Goal: Communication & Community: Answer question/provide support

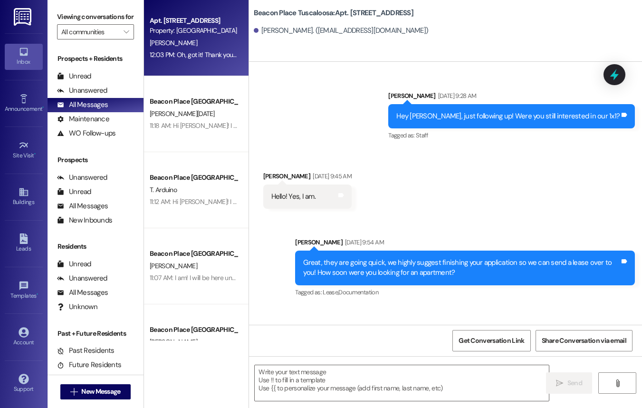
scroll to position [30681, 0]
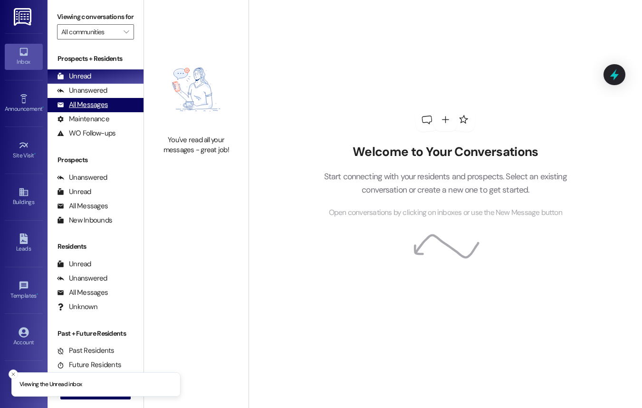
click at [92, 110] on div "All Messages" at bounding box center [82, 105] width 51 height 10
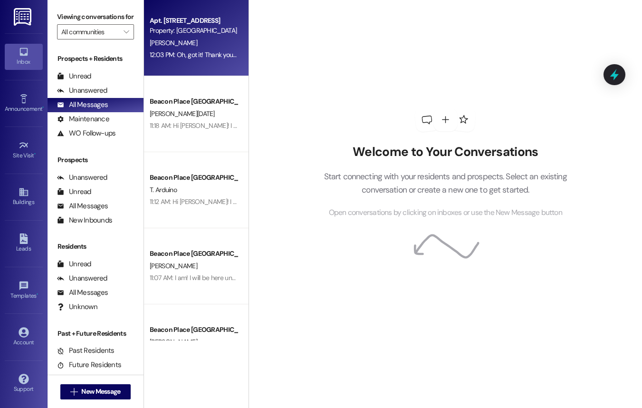
click at [200, 69] on div "Apt. 701, A Beacon Place-Tuscaloosa Property: Beacon Place Tuscaloosa H. Shin 1…" at bounding box center [196, 38] width 104 height 76
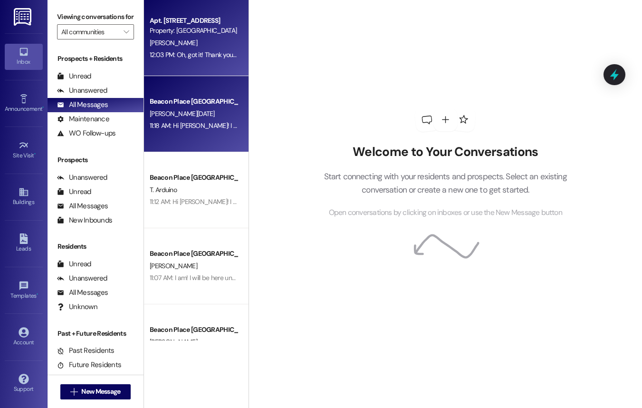
click at [220, 121] on div "11:18 AM: Hi Frances! I enjoyed meeting you and connecting with you yesterday! …" at bounding box center [444, 125] width 588 height 9
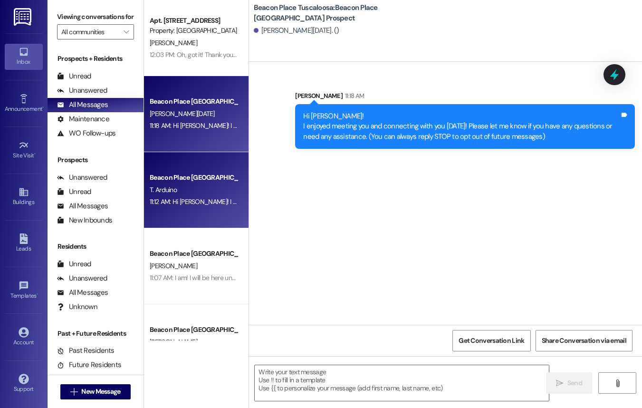
click at [204, 214] on div "Beacon Place Tuscaloosa Prospect T. Arduino 11:12 AM: Hi Taylor! I wanted to re…" at bounding box center [196, 190] width 104 height 76
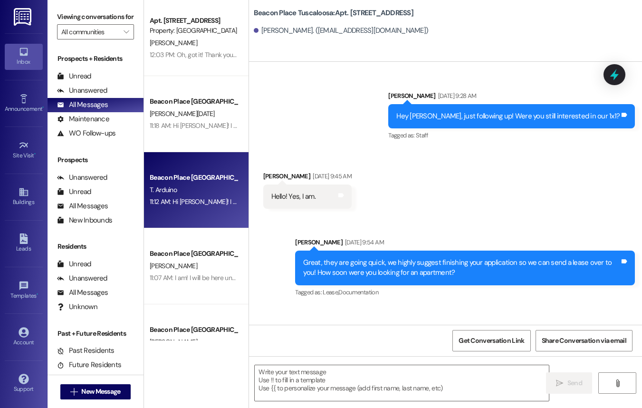
scroll to position [30682, 0]
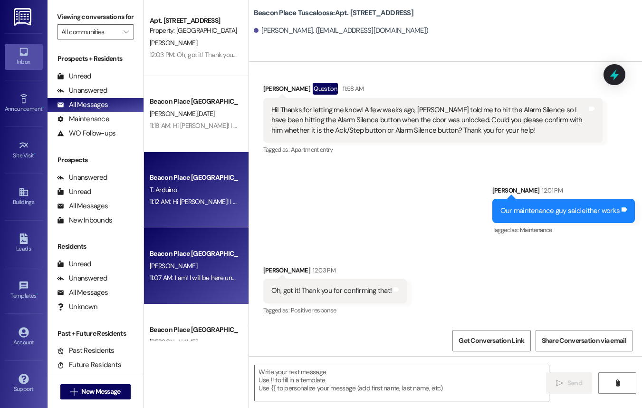
click at [188, 242] on div "Beacon Place Tuscaloosa Prospect C. Brown 11:07 AM: I am! I will be here until …" at bounding box center [196, 266] width 104 height 76
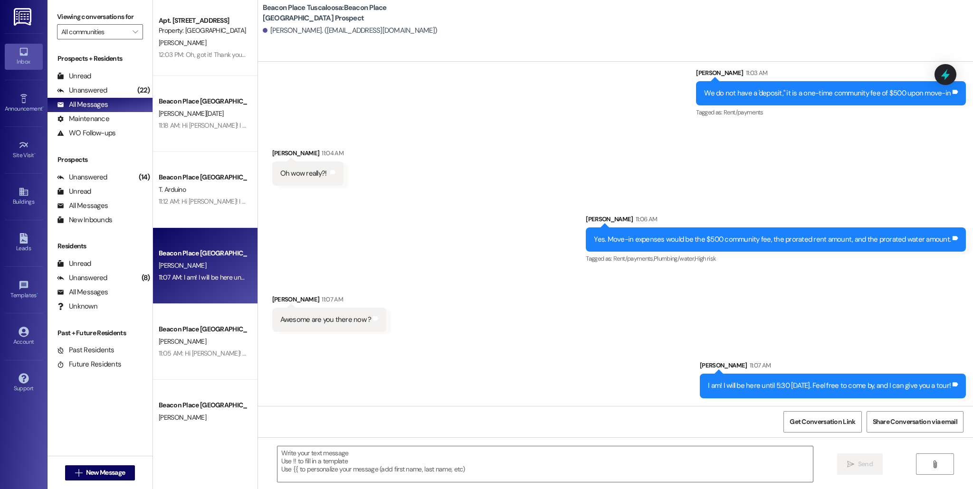
scroll to position [423, 0]
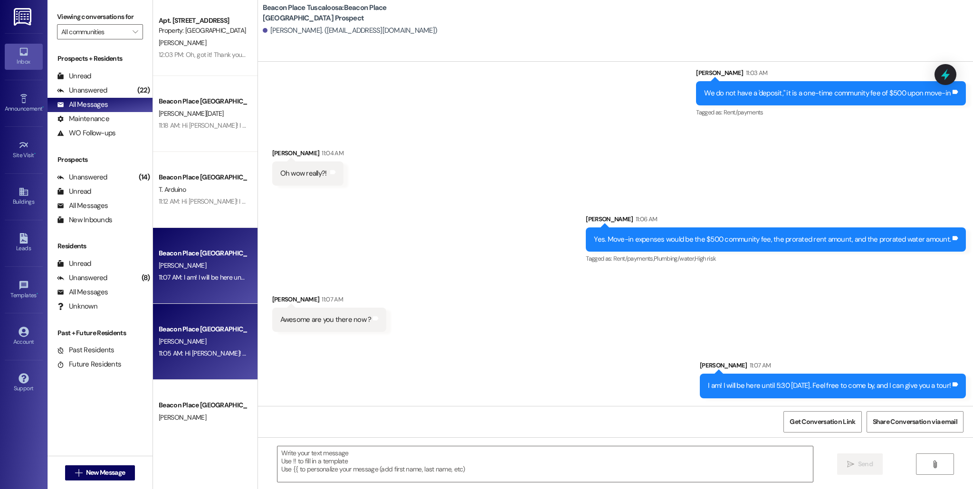
click at [197, 325] on div "Beacon Place [GEOGRAPHIC_DATA] Prospect" at bounding box center [203, 329] width 88 height 10
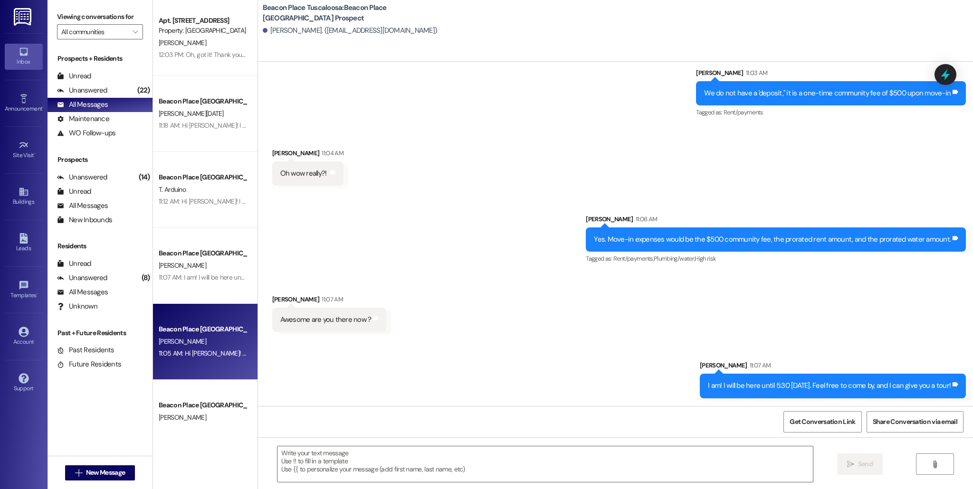
scroll to position [35, 0]
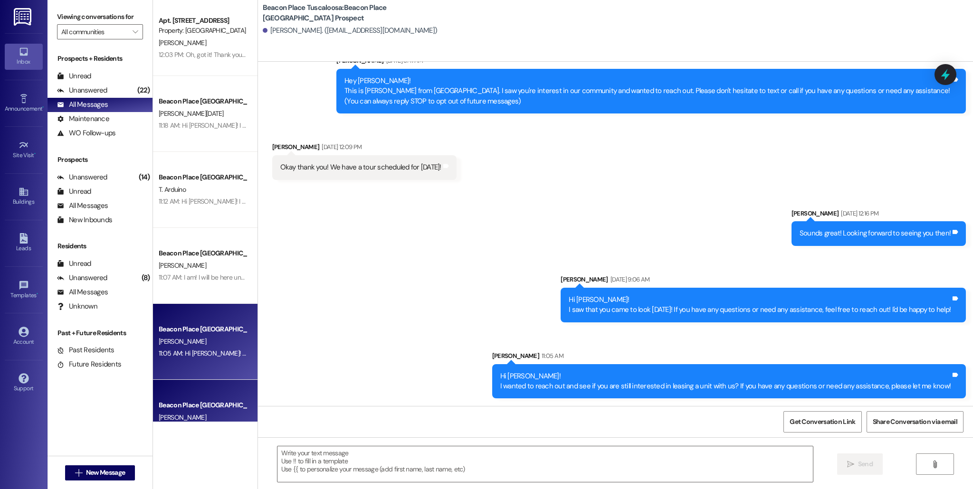
click at [186, 404] on div "Beacon Place [GEOGRAPHIC_DATA] Prospect" at bounding box center [203, 405] width 88 height 10
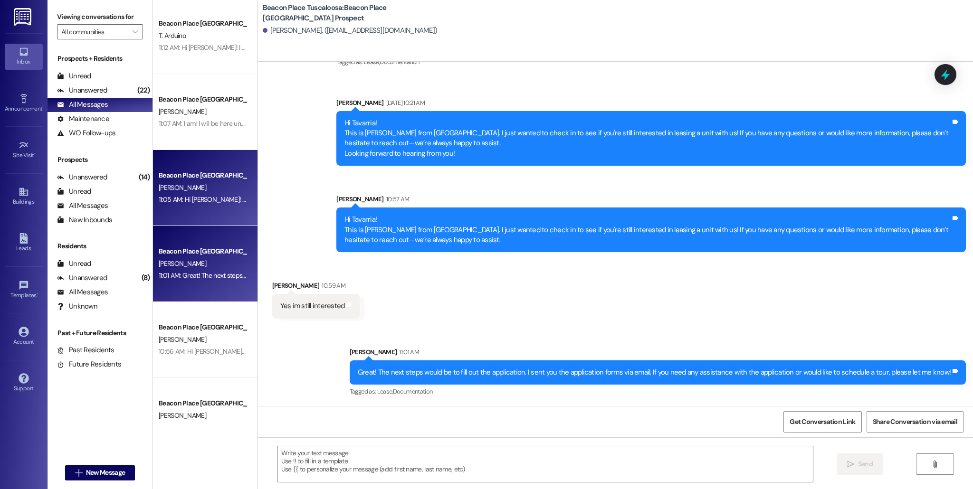
scroll to position [163, 0]
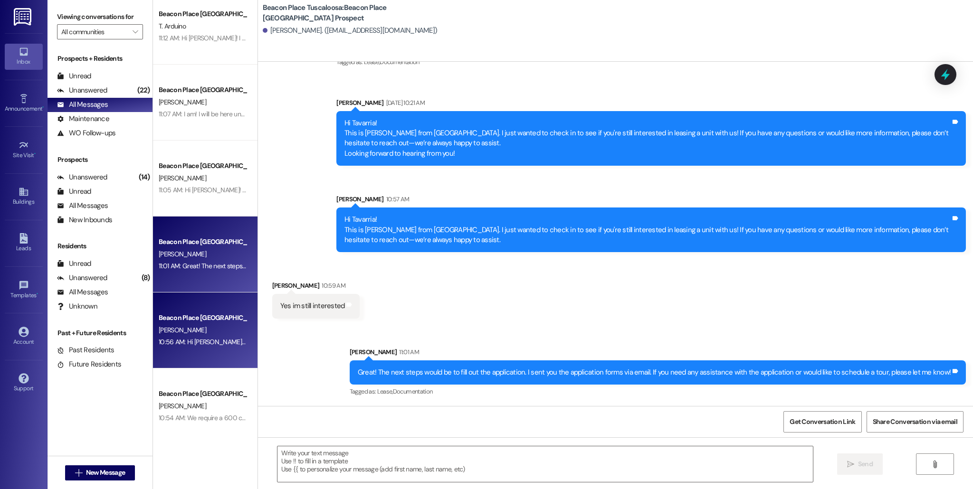
click at [215, 332] on div "[PERSON_NAME]" at bounding box center [203, 330] width 90 height 12
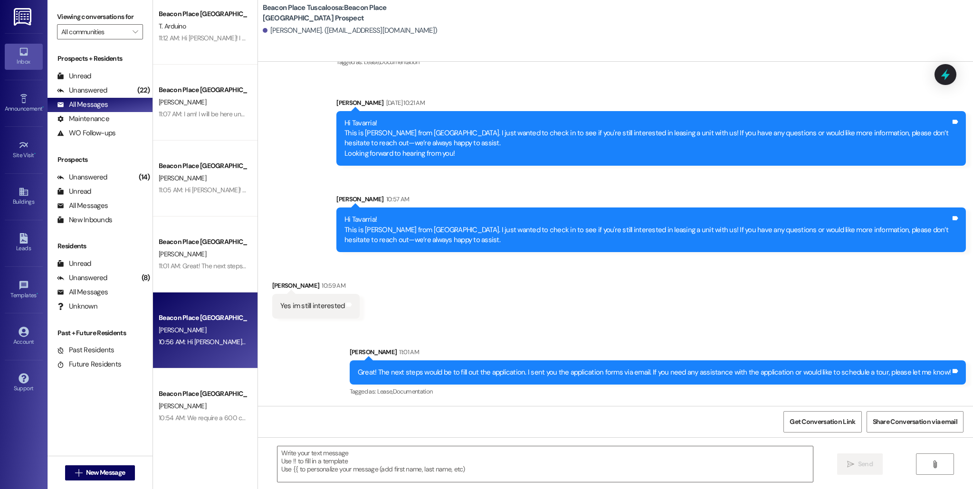
scroll to position [0, 0]
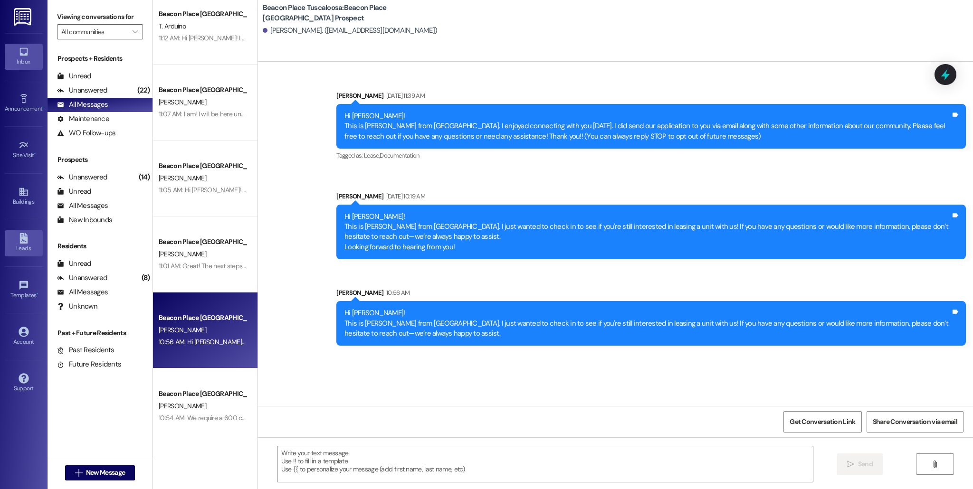
click at [20, 242] on icon at bounding box center [23, 238] width 8 height 10
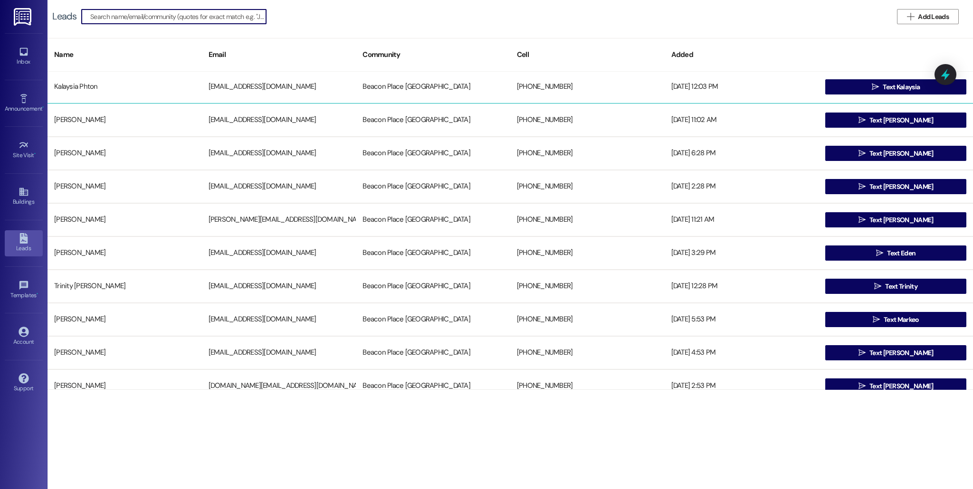
scroll to position [236, 0]
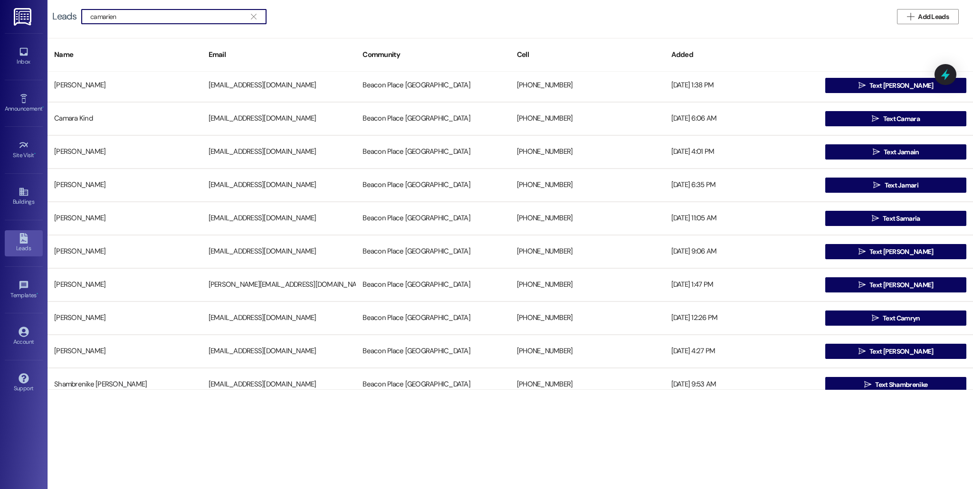
type input "camarien"
click at [255, 17] on icon "" at bounding box center [253, 17] width 5 height 8
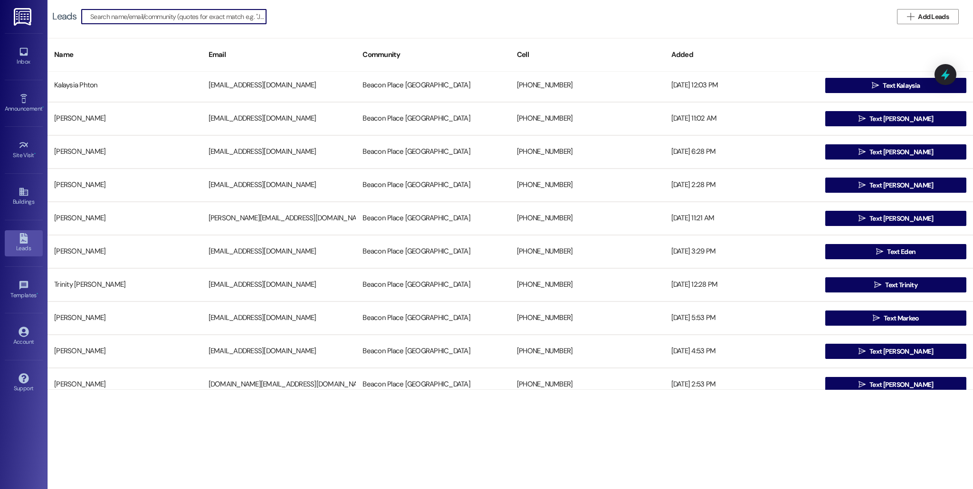
paste input "Farley, Camarien"
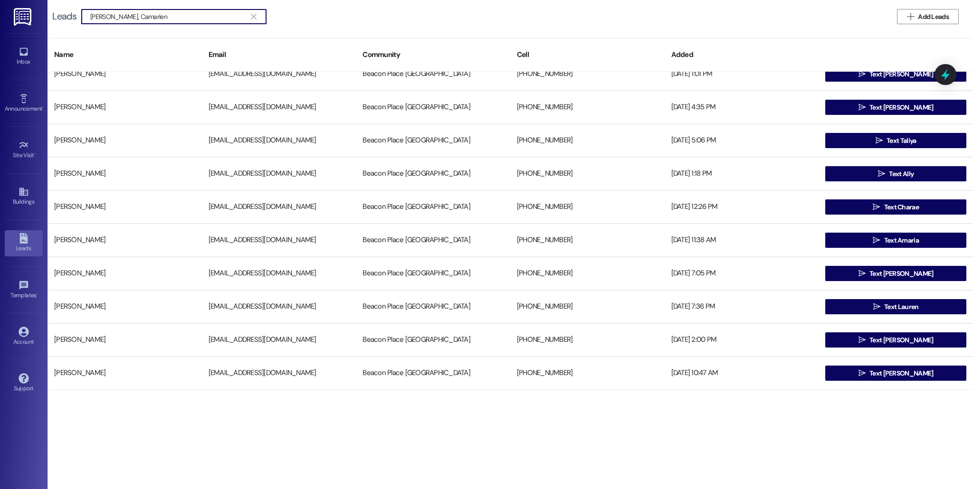
scroll to position [147, 0]
type input "Farley, Camarien"
click at [254, 12] on span "" at bounding box center [253, 16] width 9 height 14
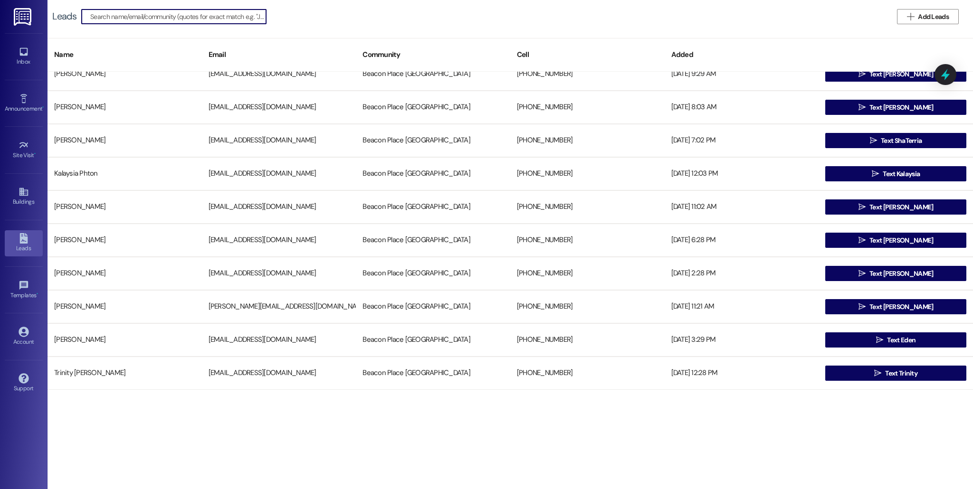
click at [23, 249] on div "Leads" at bounding box center [23, 248] width 47 height 9
click at [32, 67] on link "Inbox" at bounding box center [24, 57] width 38 height 26
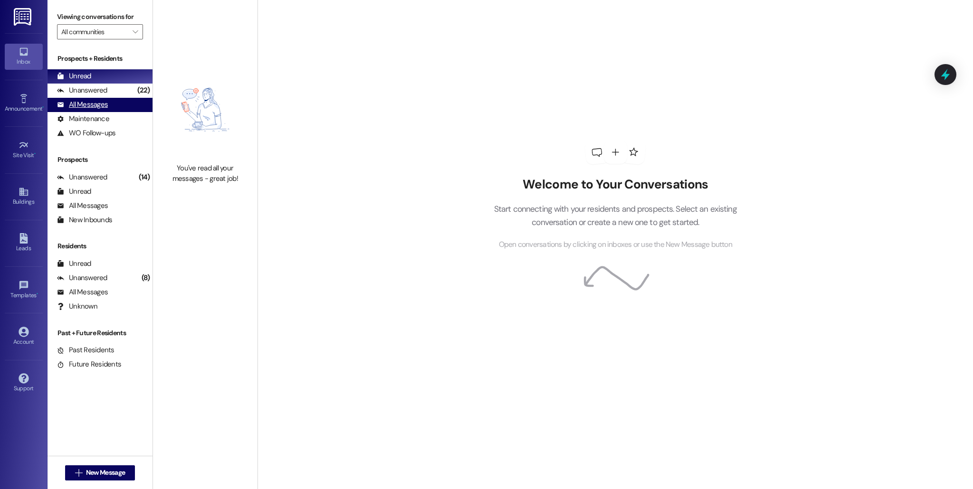
click at [109, 104] on div "All Messages (undefined)" at bounding box center [99, 105] width 105 height 14
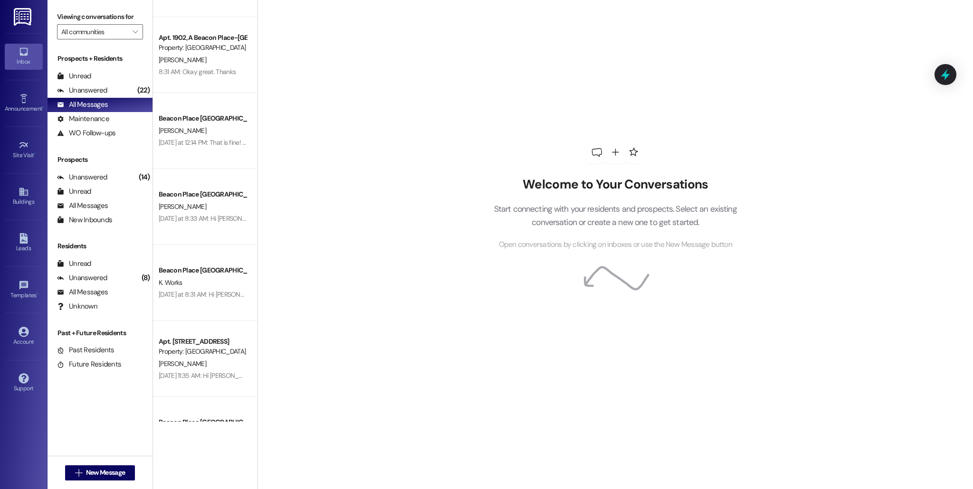
scroll to position [816, 0]
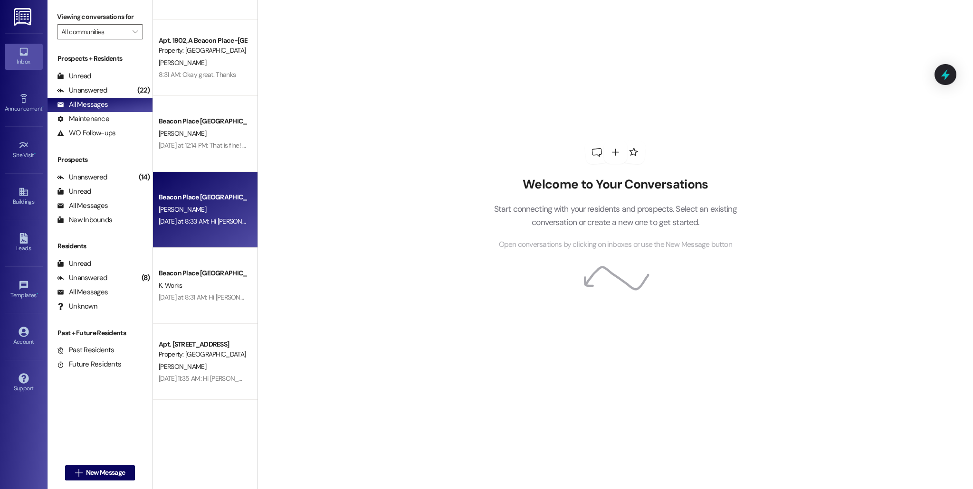
click at [187, 222] on div "Yesterday at 8:33 AM: Hi Camarien! This is Allie-Grace from Beacon Place Tuscal…" at bounding box center [606, 221] width 894 height 9
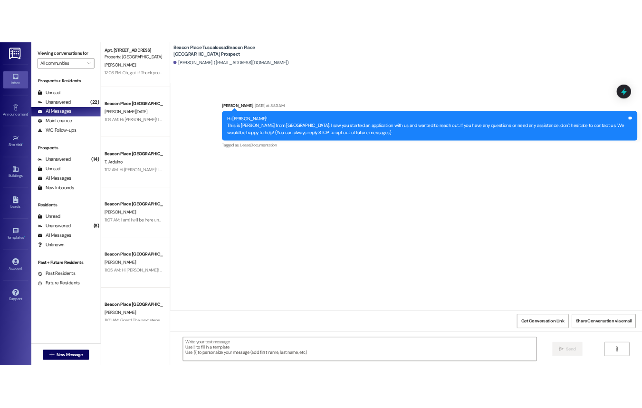
scroll to position [0, 0]
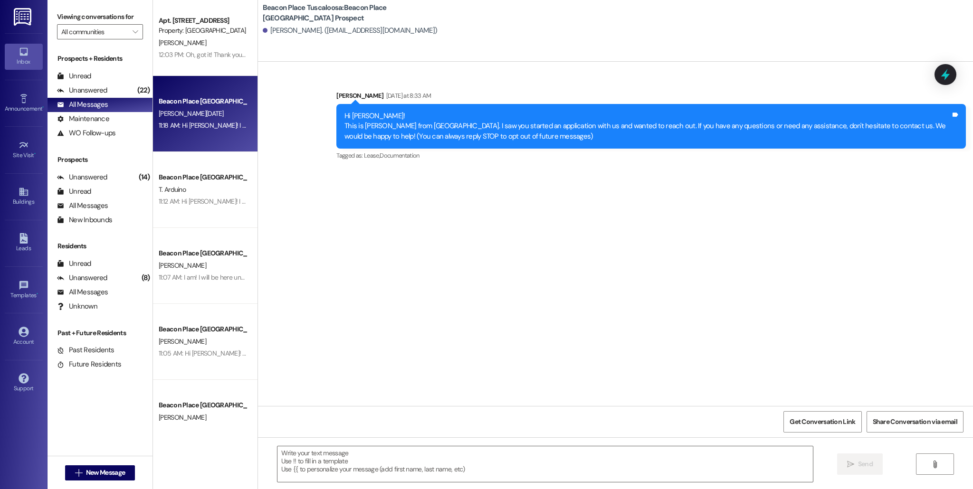
click at [181, 78] on div "Beacon Place Tuscaloosa Prospect F. Noel 11:18 AM: Hi Frances! I enjoyed meetin…" at bounding box center [205, 114] width 104 height 76
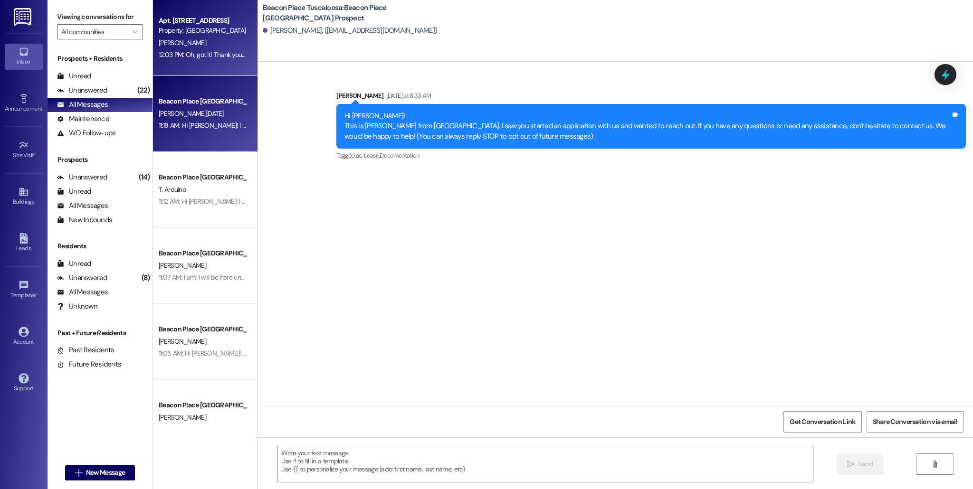
click at [194, 56] on div "12:03 PM: Oh, got it! Thank you for confirming that! 12:03 PM: Oh, got it! Than…" at bounding box center [227, 54] width 137 height 9
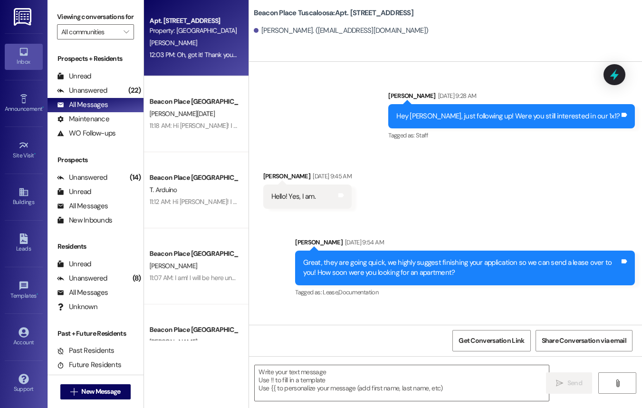
scroll to position [30580, 0]
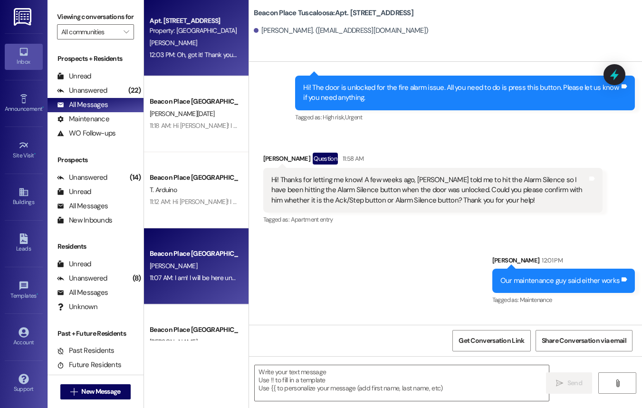
click at [190, 244] on div "Beacon Place Tuscaloosa Prospect C. Brown 11:07 AM: I am! I will be here until …" at bounding box center [196, 266] width 104 height 76
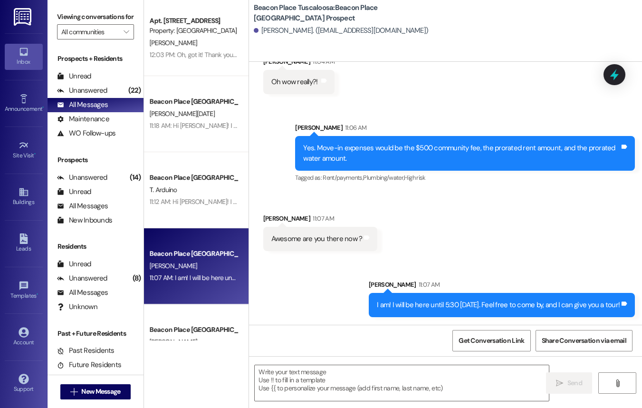
scroll to position [576, 0]
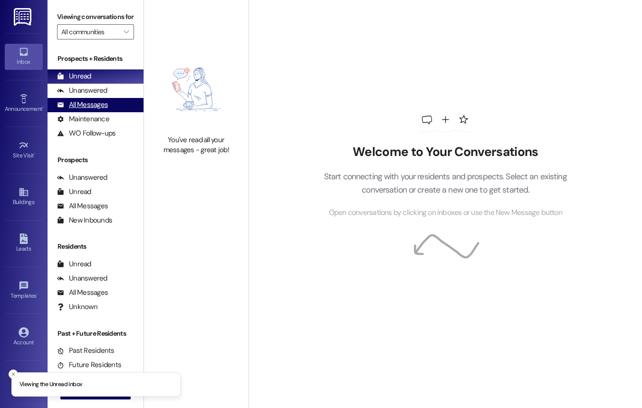
click at [101, 110] on div "All Messages" at bounding box center [82, 105] width 51 height 10
